Goal: Task Accomplishment & Management: Use online tool/utility

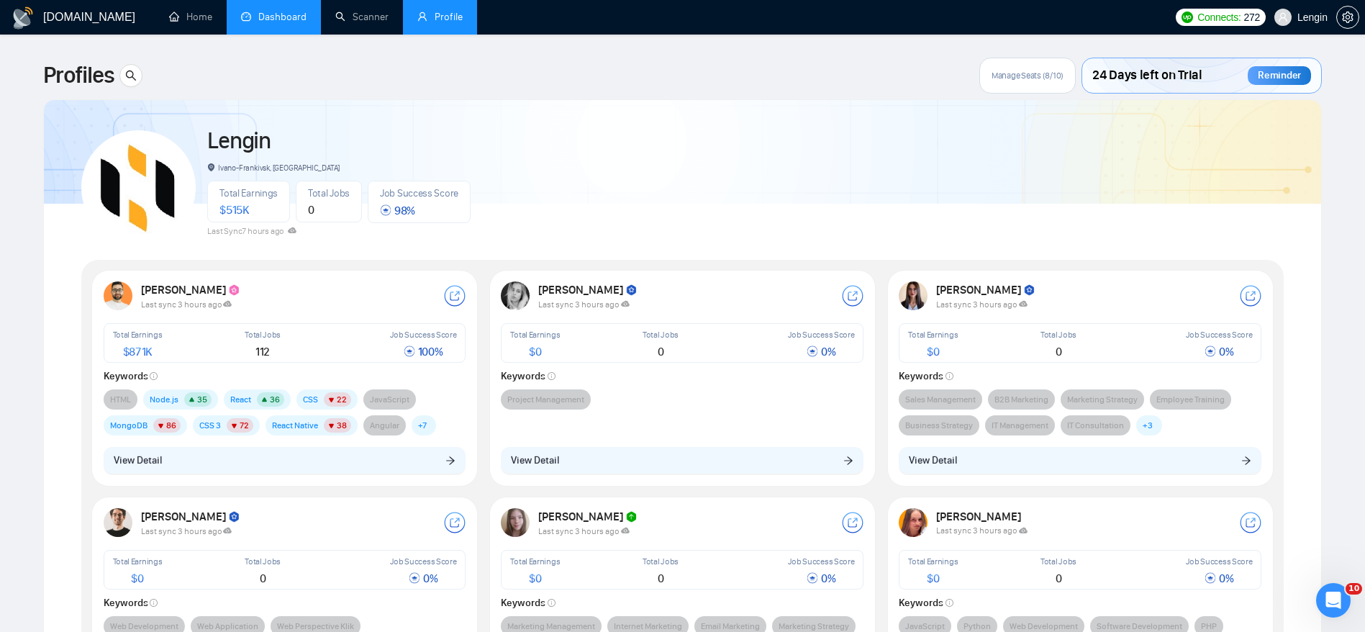
click at [276, 14] on link "Dashboard" at bounding box center [273, 17] width 65 height 12
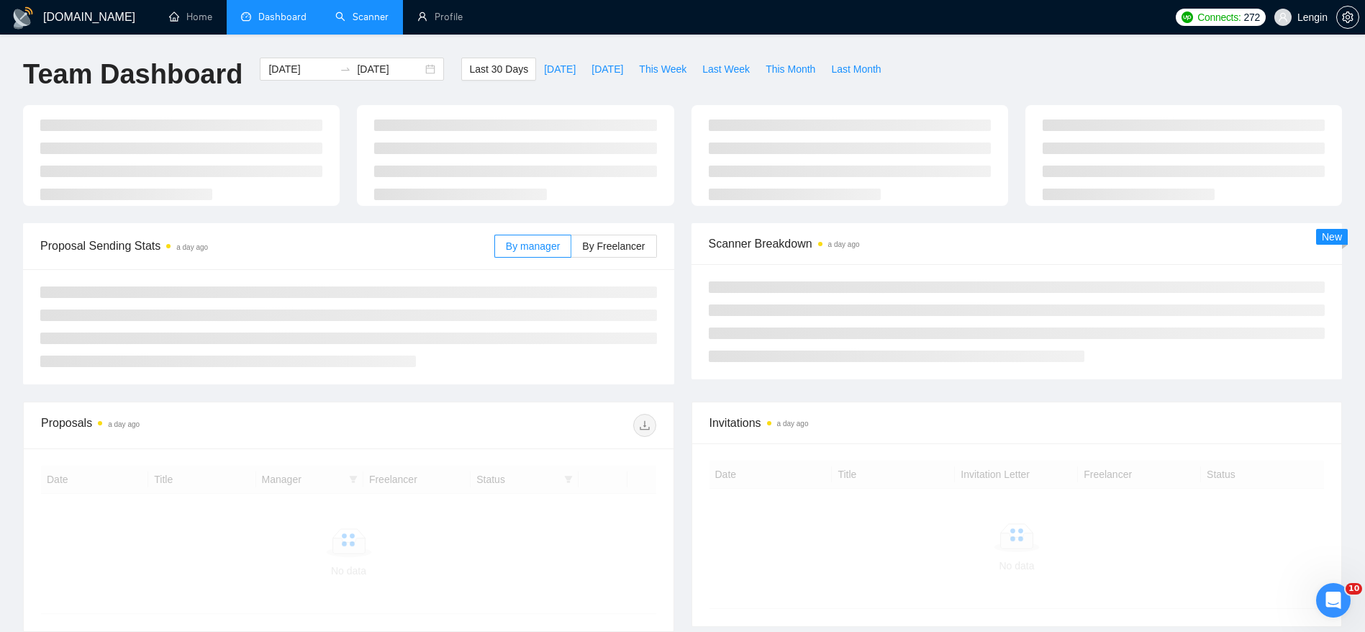
click at [350, 11] on link "Scanner" at bounding box center [361, 17] width 53 height 12
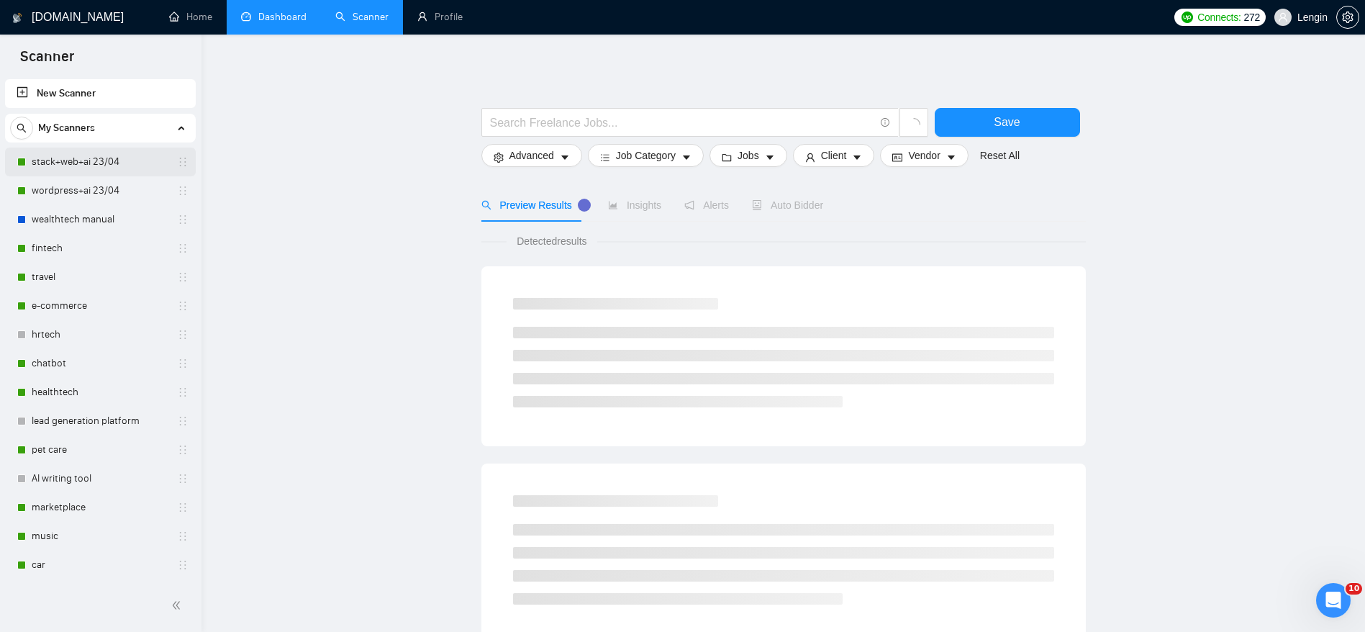
click at [90, 167] on link "stack+web+ai 23/04" at bounding box center [100, 161] width 137 height 29
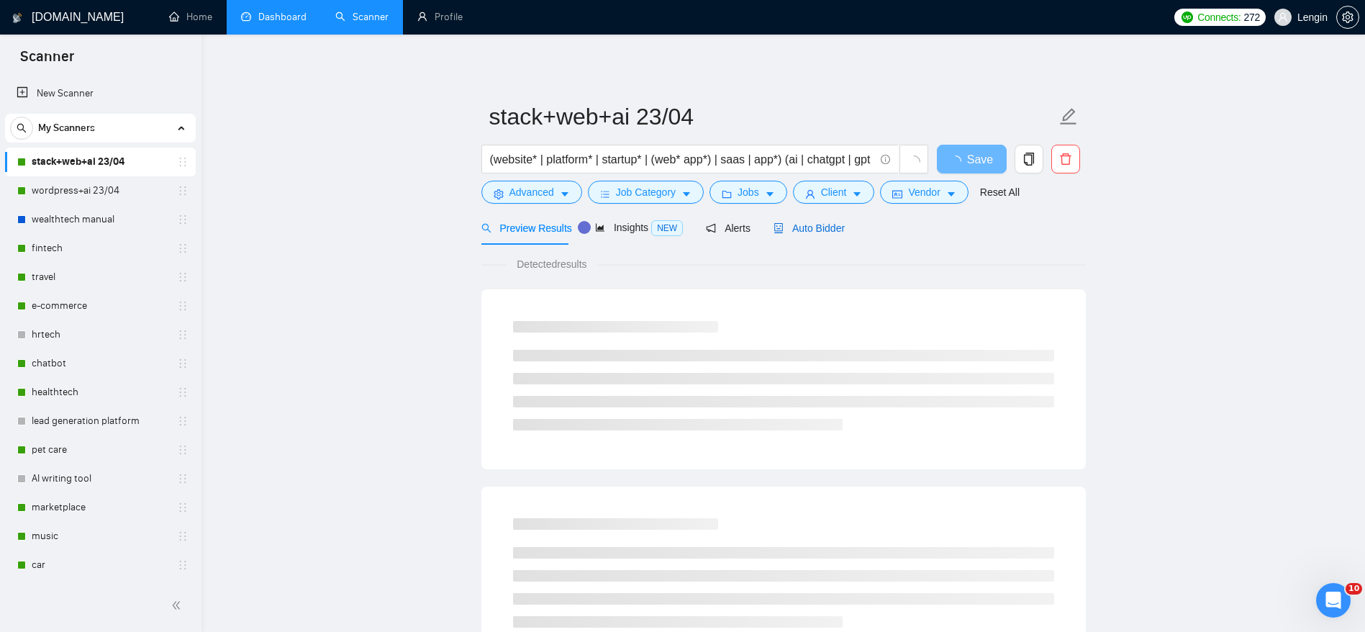
click at [806, 224] on span "Auto Bidder" at bounding box center [808, 228] width 71 height 12
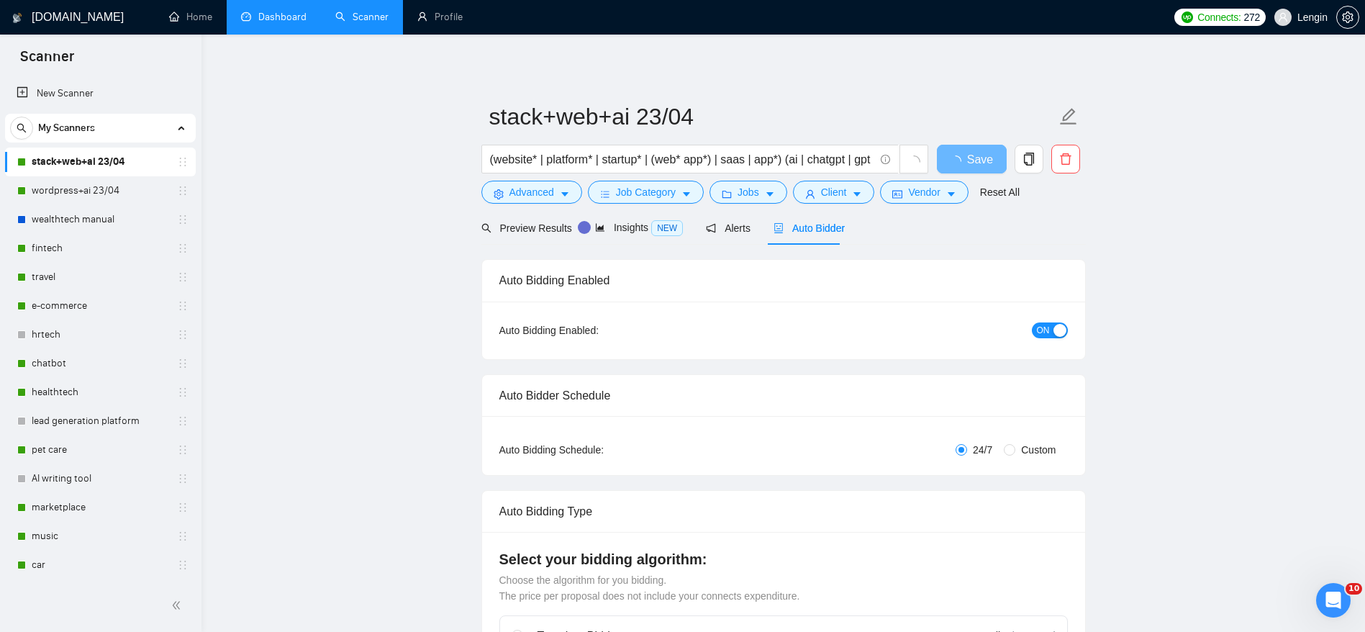
radio input "false"
radio input "true"
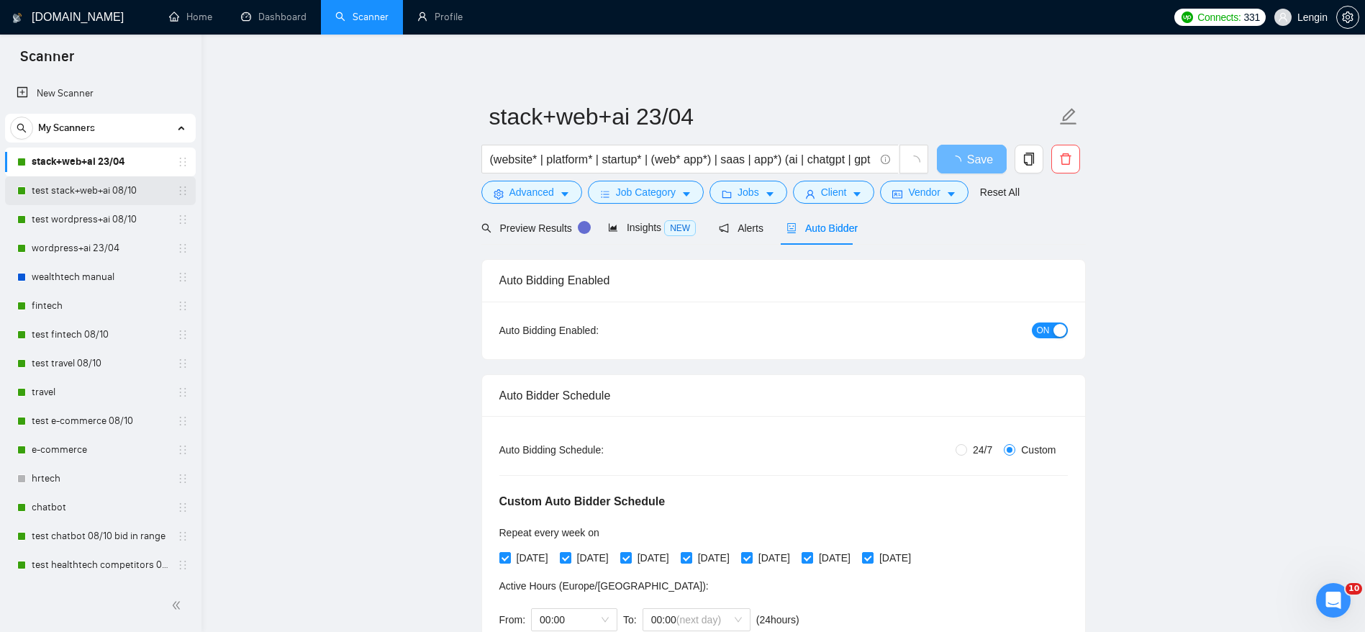
click at [89, 193] on link "test stack+web+ai 08/10" at bounding box center [100, 190] width 137 height 29
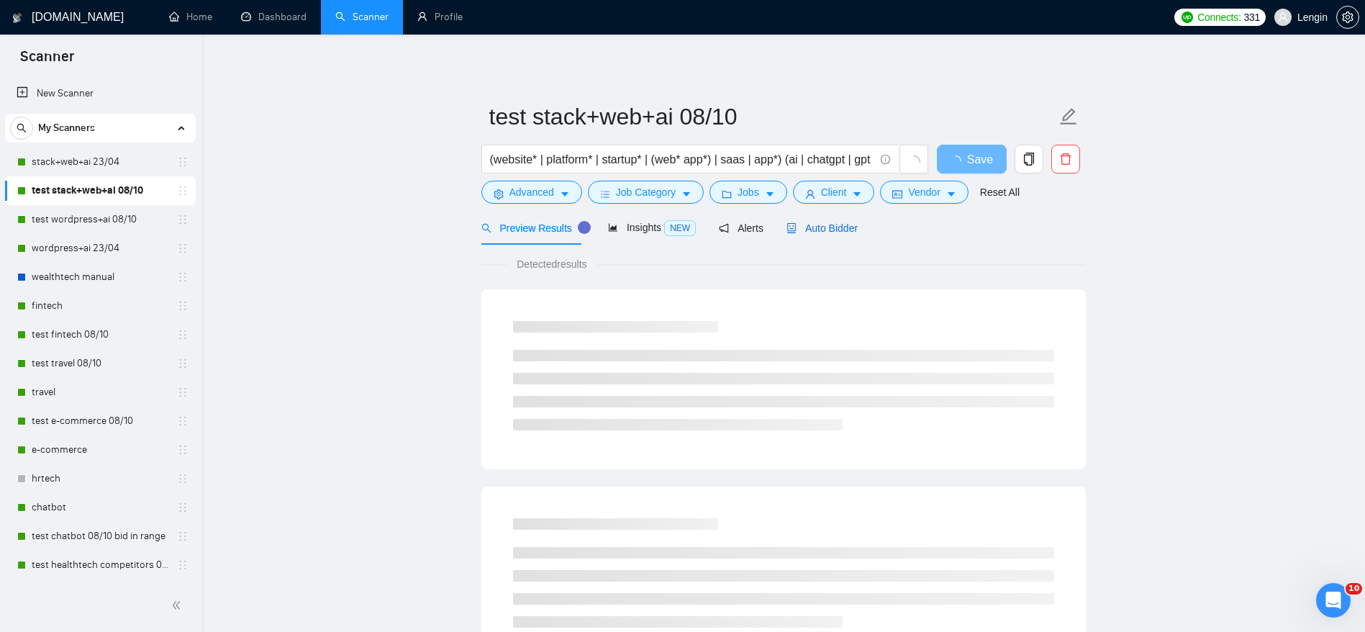
click at [817, 234] on div "Auto Bidder" at bounding box center [821, 228] width 71 height 16
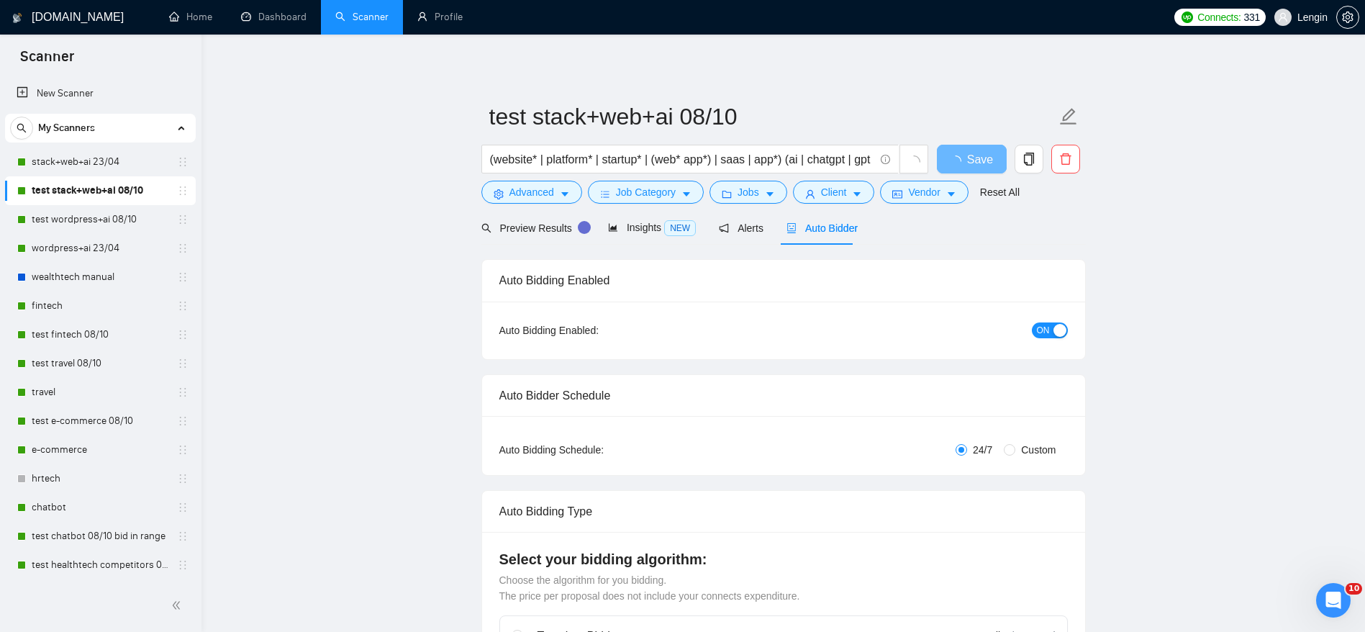
radio input "false"
radio input "true"
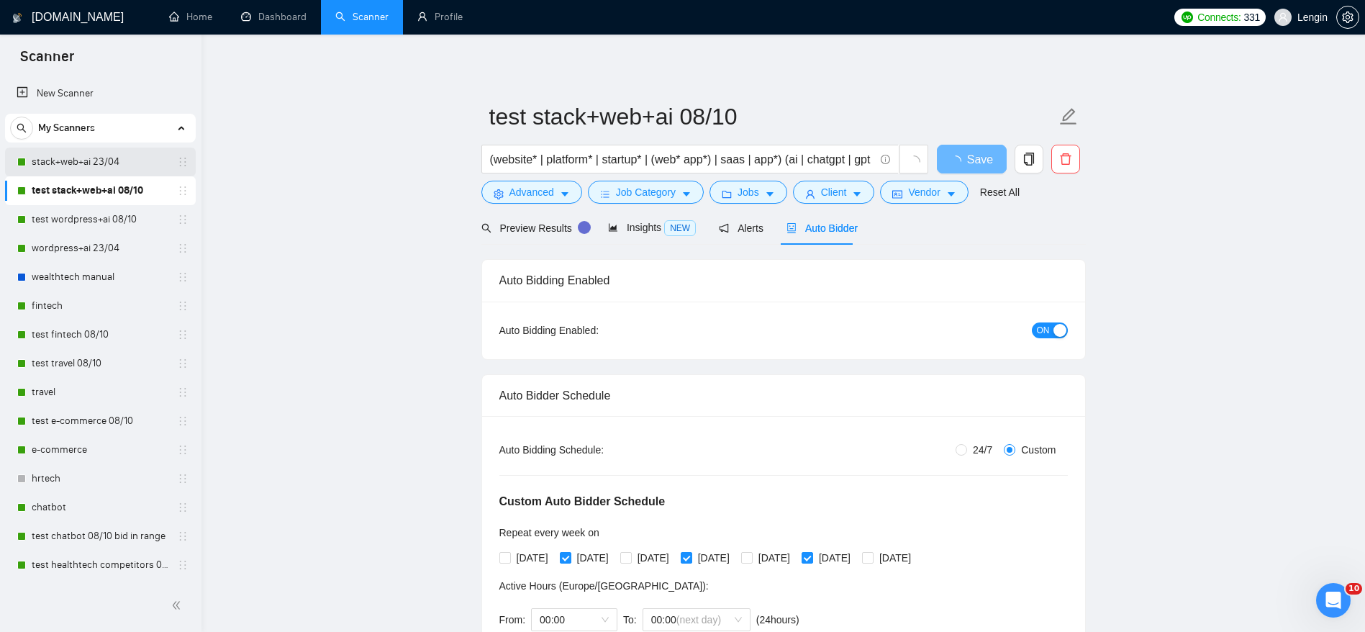
click at [86, 158] on link "stack+web+ai 23/04" at bounding box center [100, 161] width 137 height 29
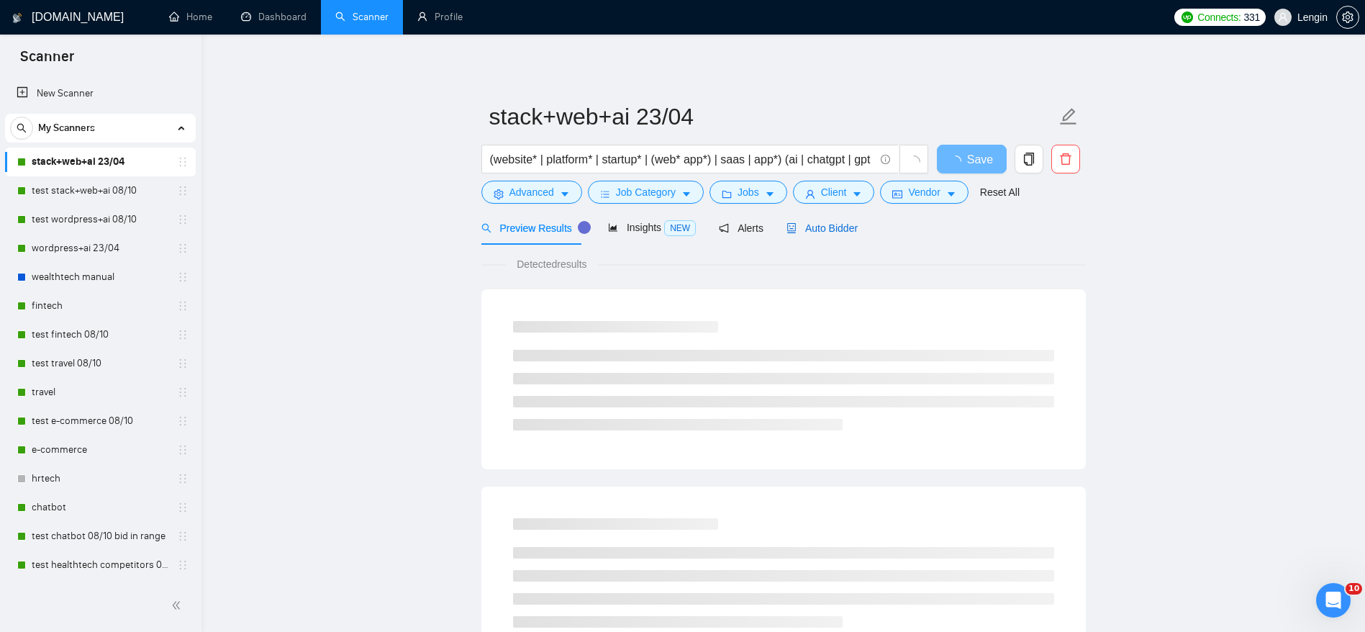
click at [809, 229] on span "Auto Bidder" at bounding box center [821, 228] width 71 height 12
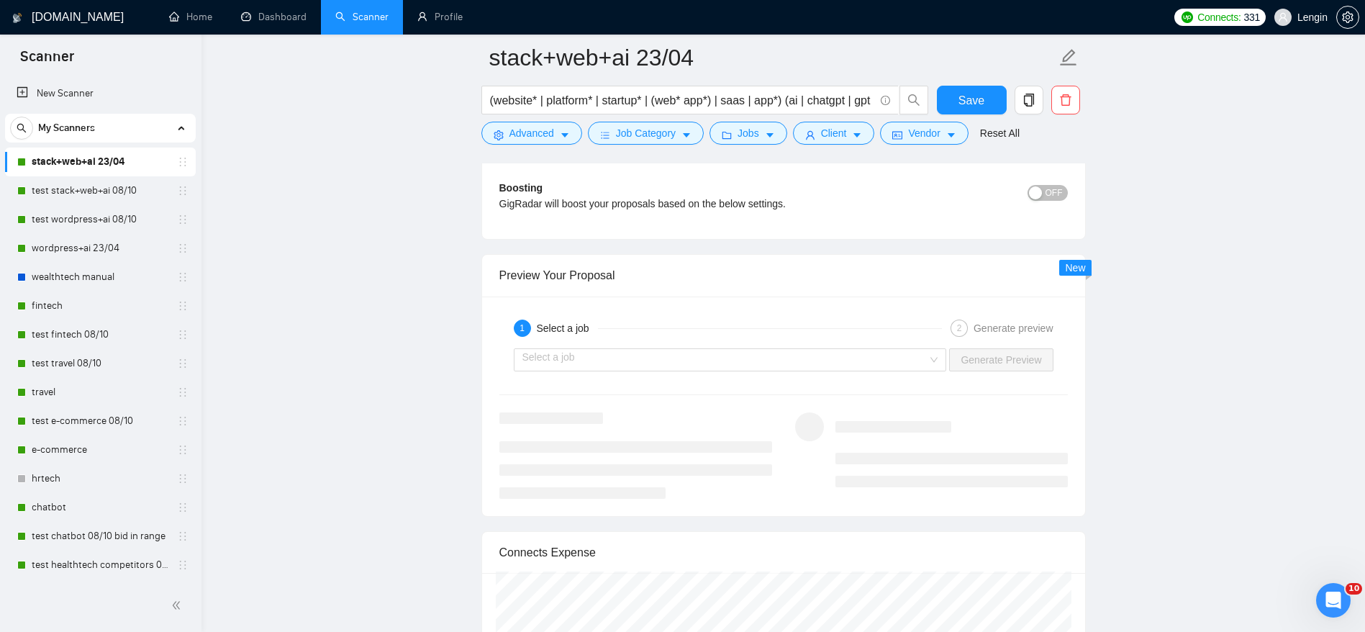
scroll to position [2913, 0]
click at [295, 13] on link "Dashboard" at bounding box center [273, 17] width 65 height 12
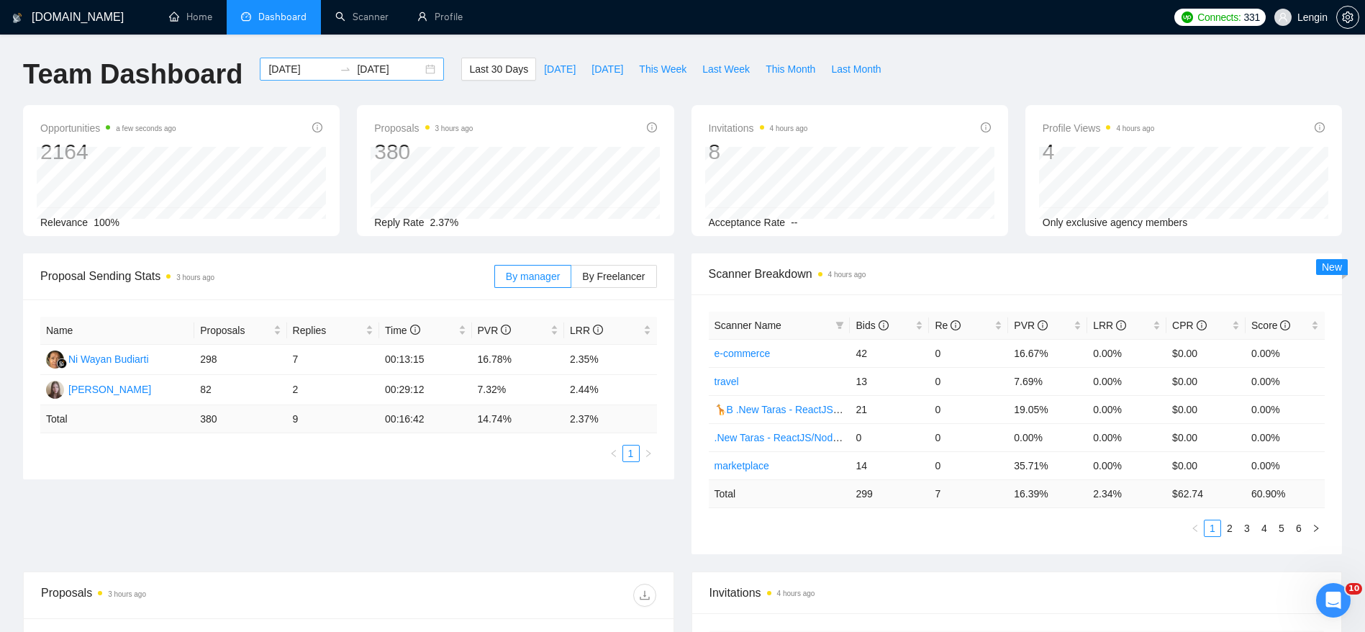
click at [299, 71] on input "[DATE]" at bounding box center [300, 69] width 65 height 16
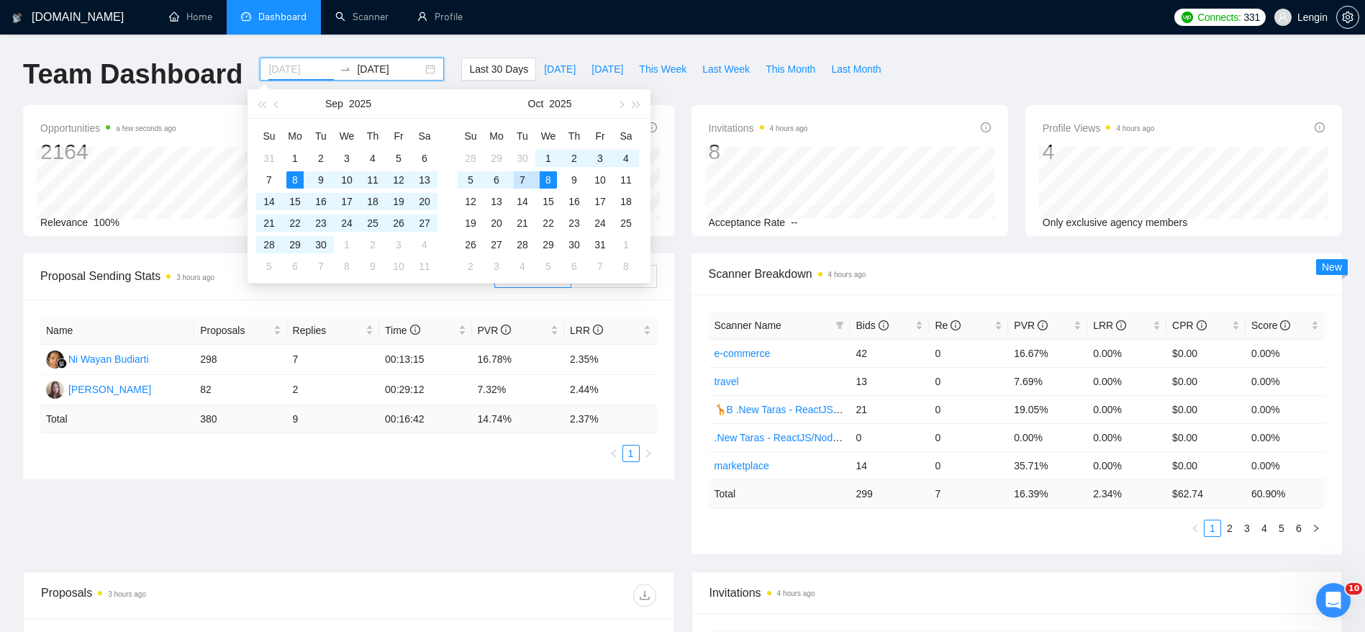
type input "[DATE]"
click at [526, 176] on div "7" at bounding box center [522, 179] width 17 height 17
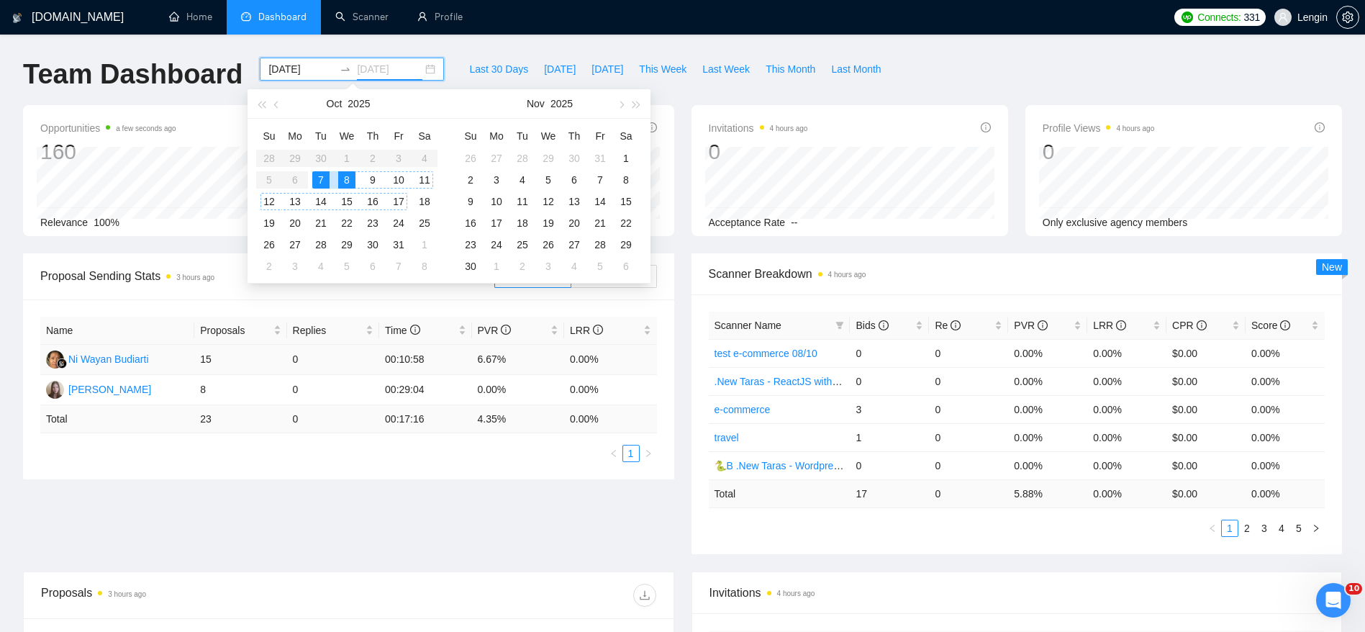
type input "[DATE]"
click at [594, 492] on div "Proposal Sending Stats 3 hours ago By manager By Freelancer Name Proposals Repl…" at bounding box center [682, 412] width 1336 height 318
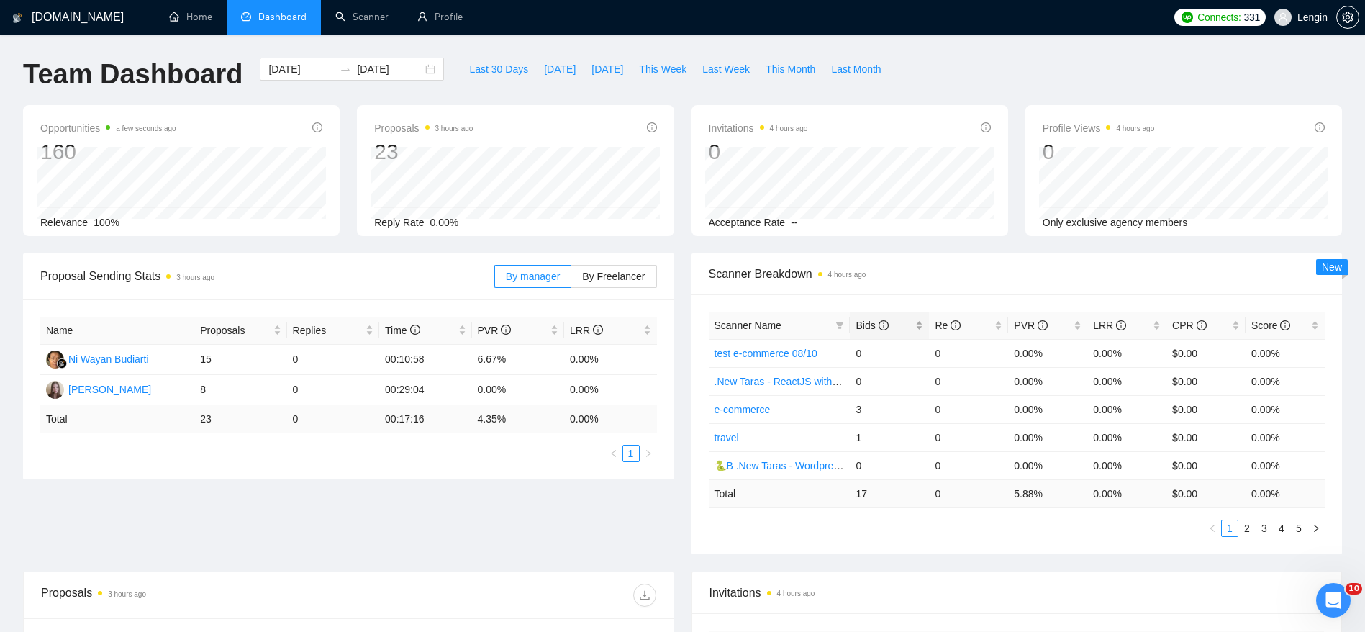
click at [917, 323] on div "Bids" at bounding box center [889, 325] width 68 height 16
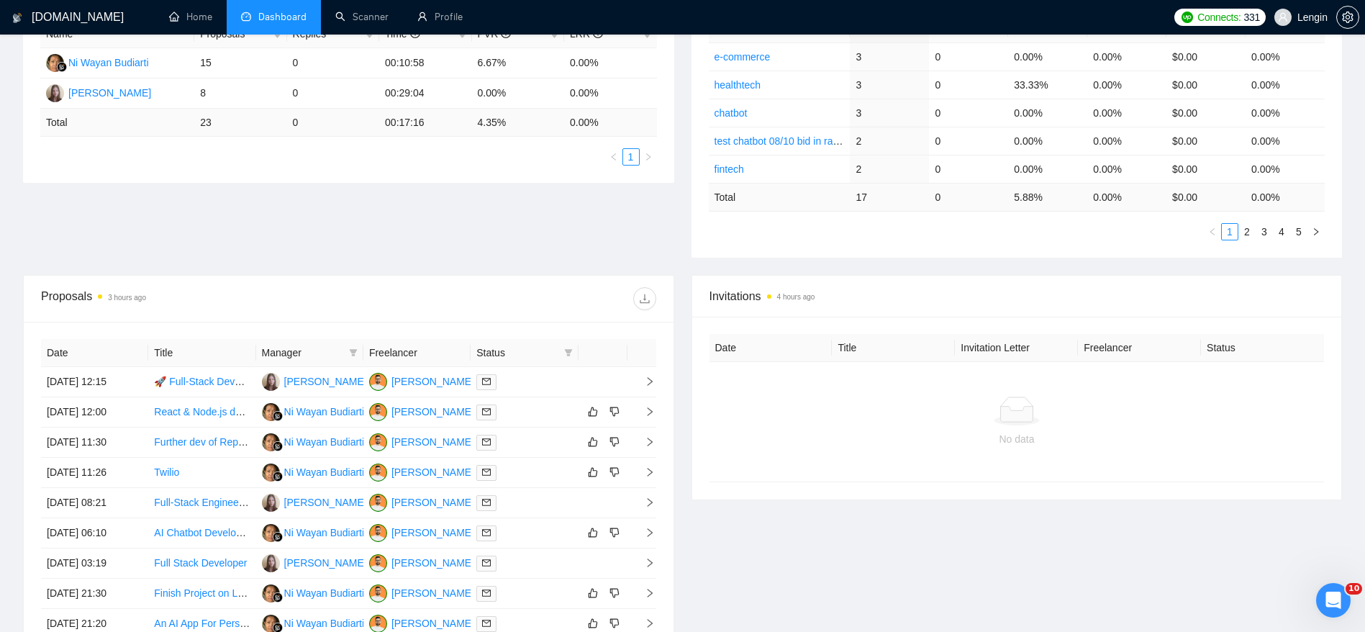
scroll to position [297, 0]
click at [1247, 229] on link "2" at bounding box center [1247, 231] width 16 height 16
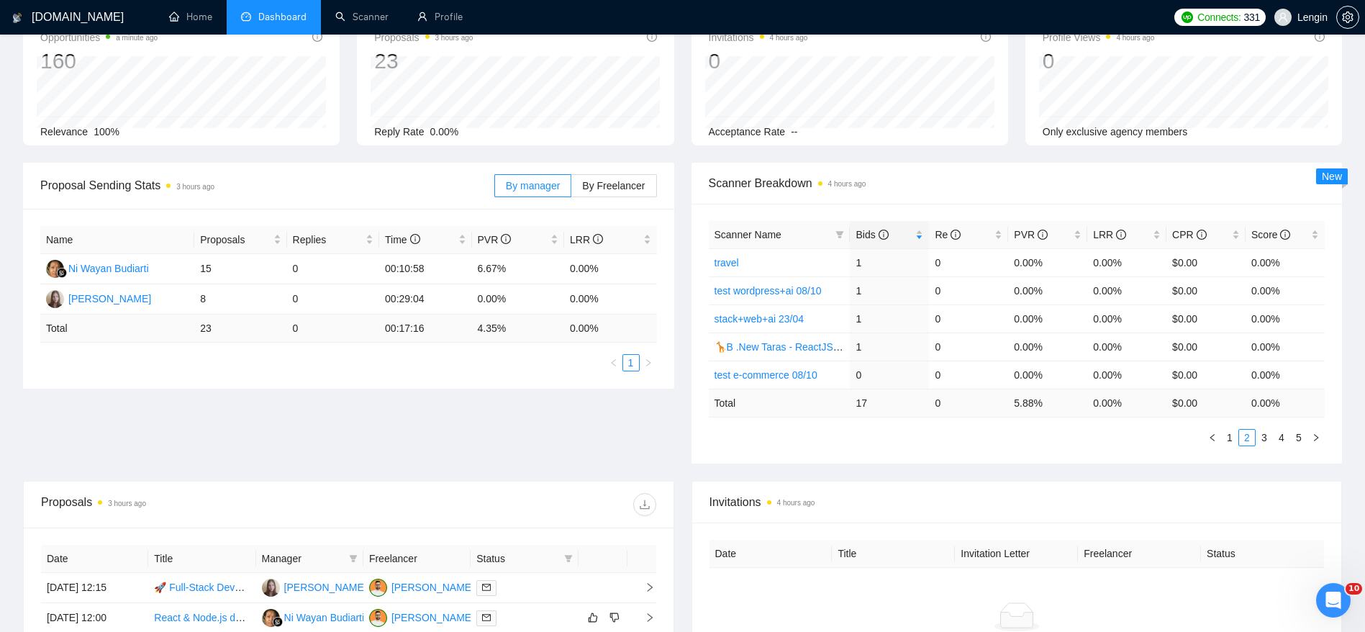
scroll to position [0, 0]
